Goal: Transaction & Acquisition: Download file/media

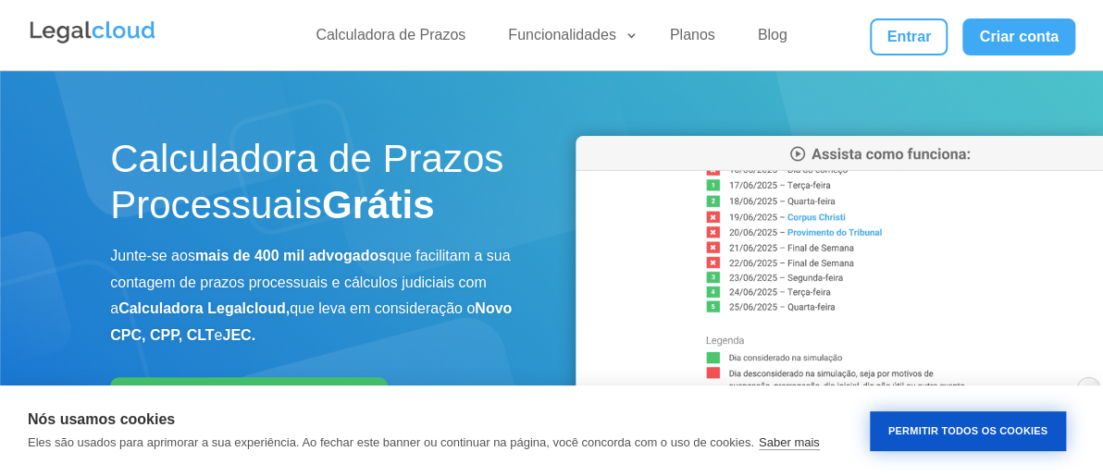
click at [971, 432] on button "Permitir Todos os Cookies" at bounding box center [968, 432] width 196 height 40
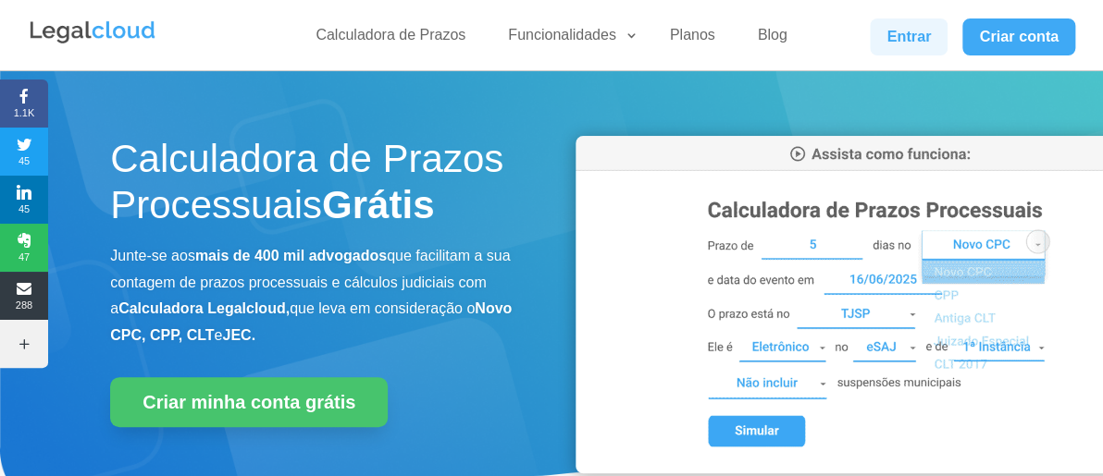
click at [919, 34] on link "Entrar" at bounding box center [909, 37] width 78 height 37
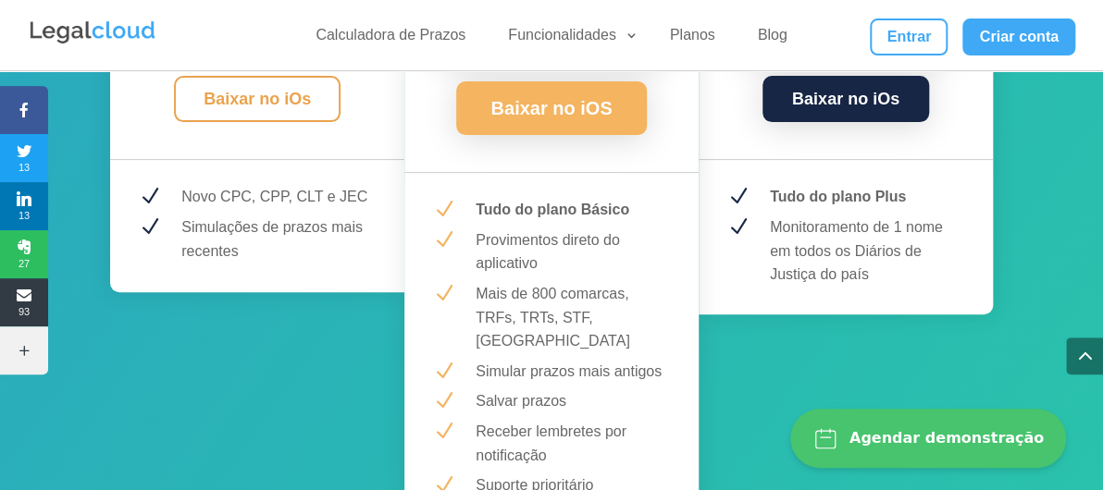
scroll to position [3034, 0]
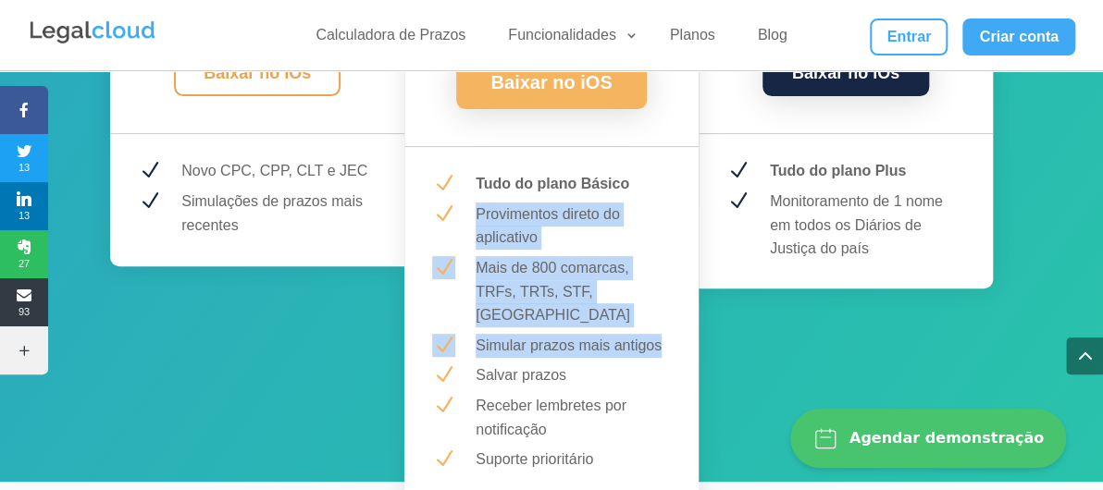
drag, startPoint x: 475, startPoint y: 209, endPoint x: 659, endPoint y: 333, distance: 221.9
click at [659, 333] on div "MAIS POPULAR! PLUS R$ 27,99 /mês Baixar no Android Baixar no iOS N Tudo do plan…" at bounding box center [551, 228] width 294 height 811
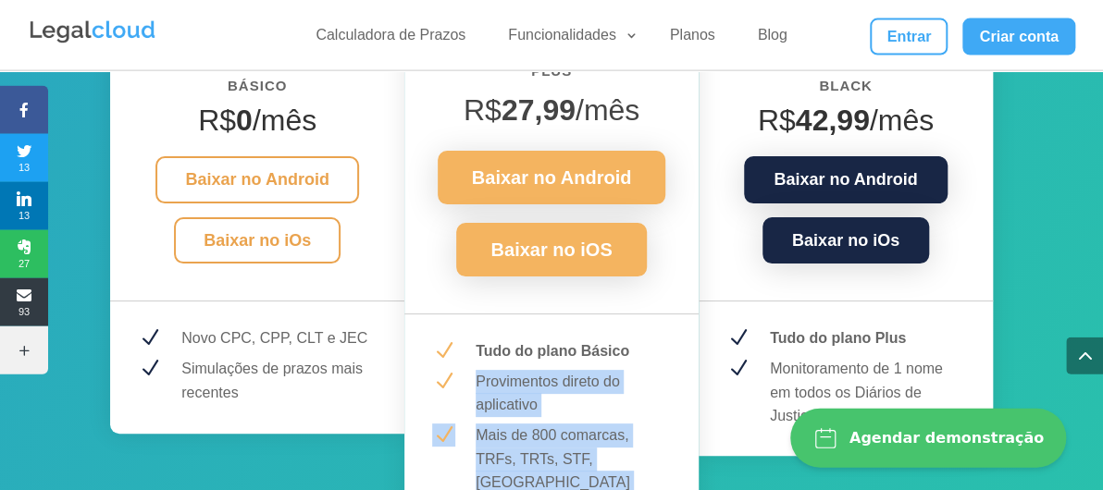
scroll to position [2838, 0]
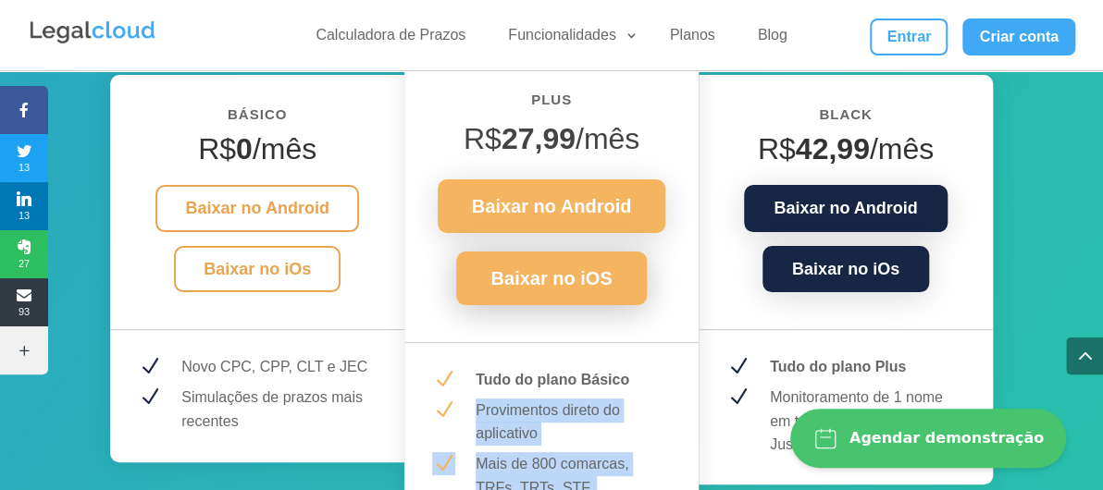
click at [560, 273] on link "Baixar no iOS" at bounding box center [551, 279] width 190 height 54
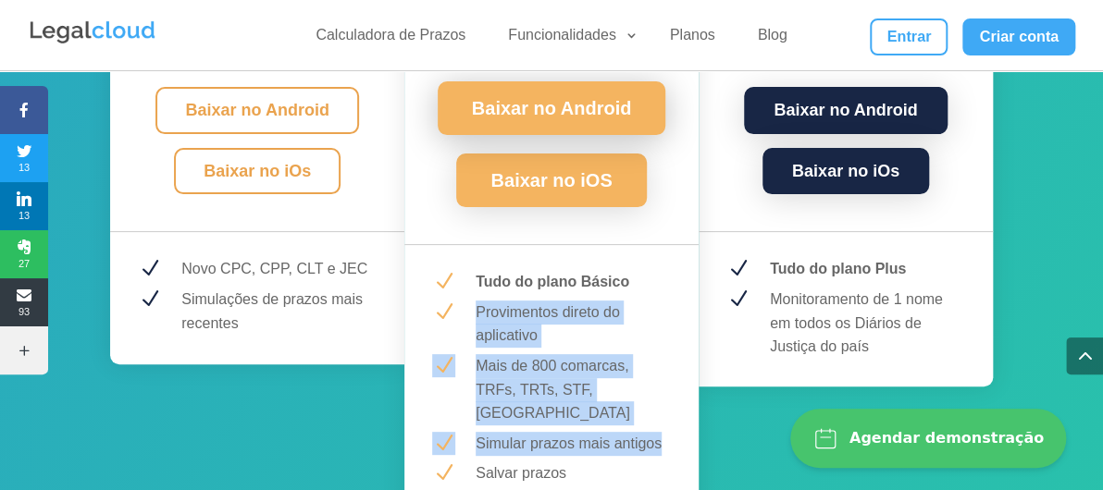
scroll to position [2740, 0]
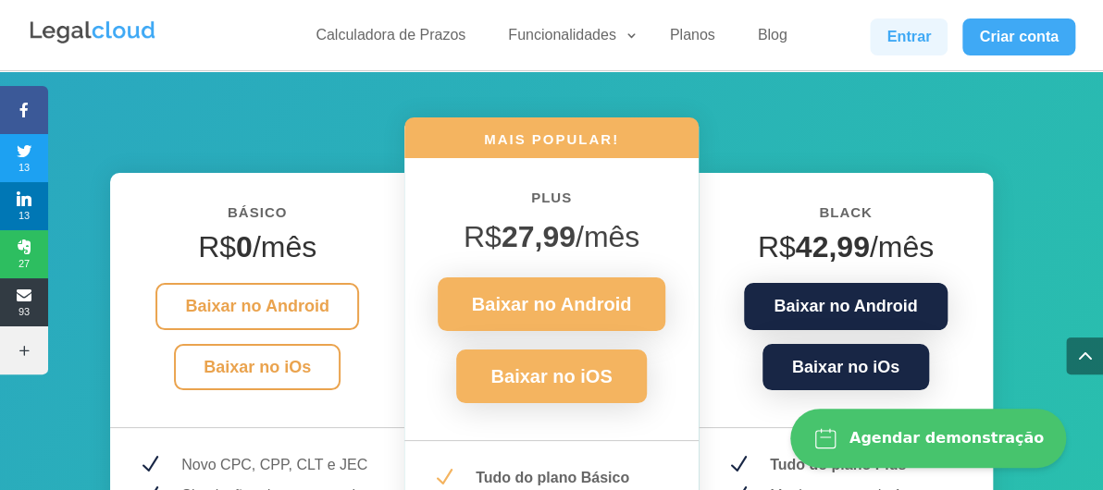
click at [912, 29] on link "Entrar" at bounding box center [909, 37] width 78 height 37
